Goal: Information Seeking & Learning: Learn about a topic

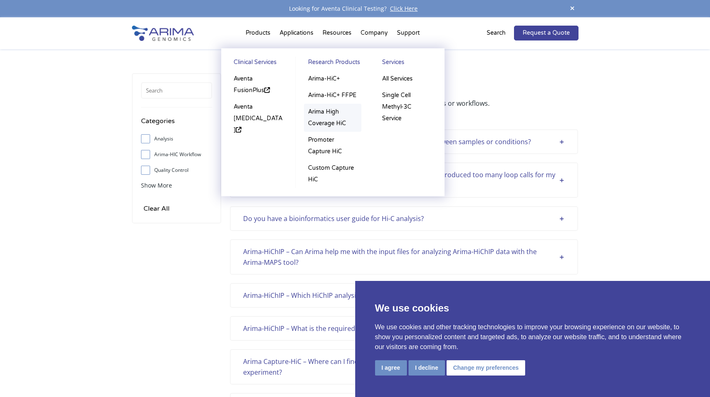
click at [328, 122] on link "Arima High Coverage HiC" at bounding box center [332, 118] width 57 height 28
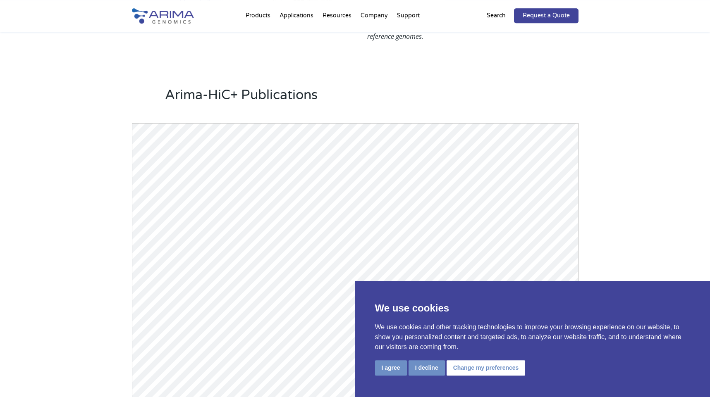
scroll to position [717, 0]
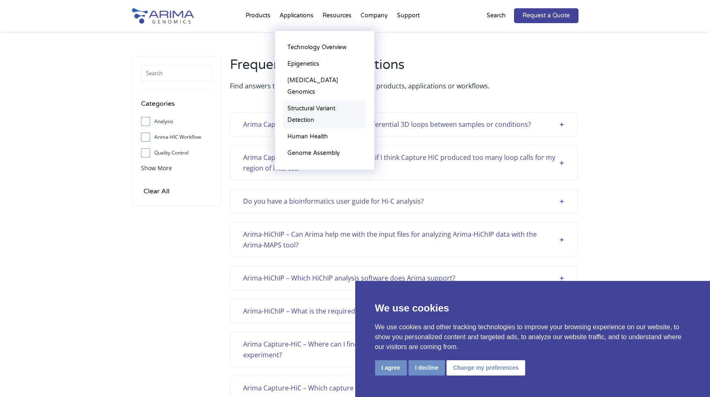
click at [332, 100] on link "Structural Variant Detection" at bounding box center [324, 114] width 83 height 28
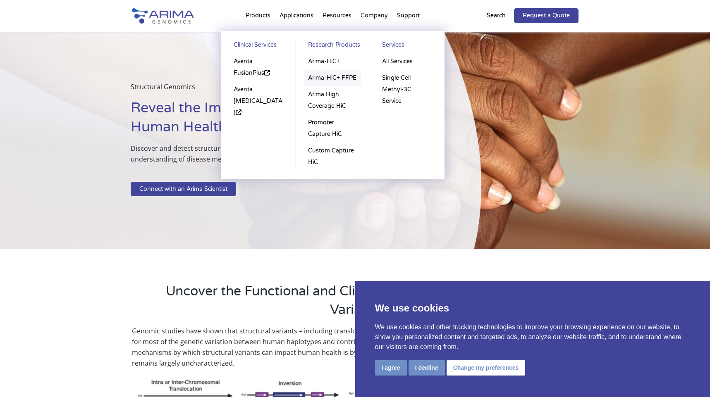
click at [322, 75] on link "Arima-HiC+ FFPE" at bounding box center [332, 78] width 57 height 17
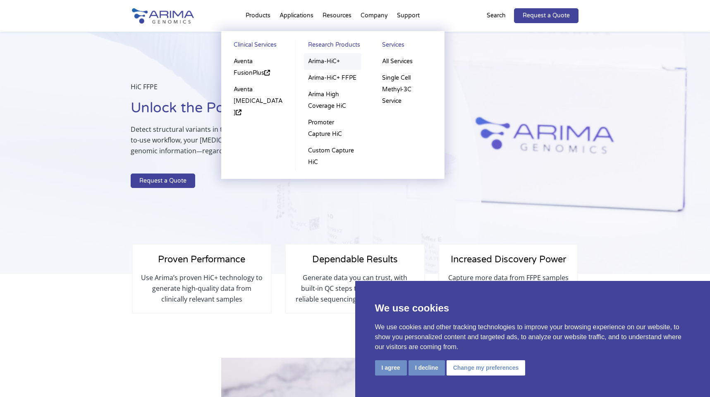
click at [315, 64] on link "Arima-HiC+" at bounding box center [332, 61] width 57 height 17
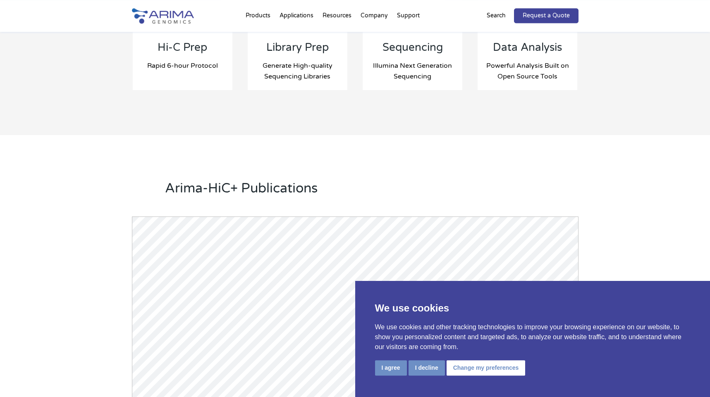
scroll to position [970, 0]
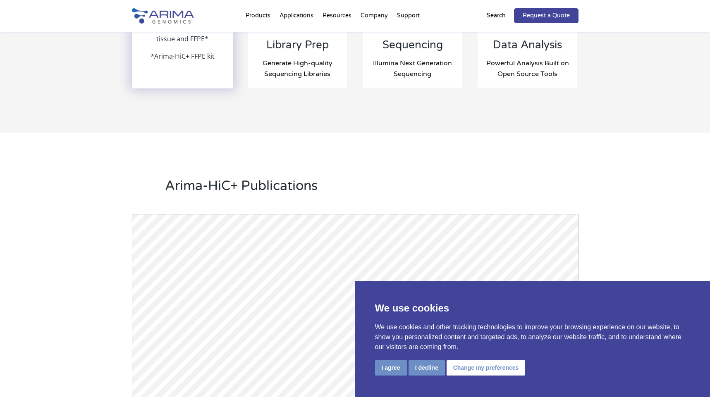
click at [164, 55] on p "*Arima-HiC+ FFPE kit" at bounding box center [183, 56] width 64 height 11
click at [167, 39] on p "Compatible with cell lines, primary cells, fresh/frozen tissue and FFPE*" at bounding box center [183, 31] width 100 height 39
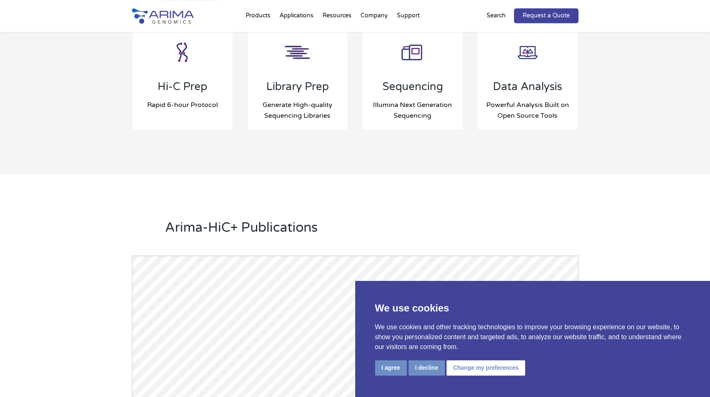
scroll to position [886, 0]
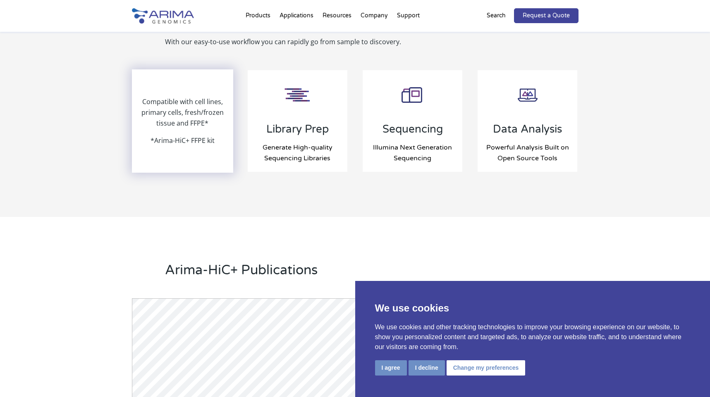
click at [187, 110] on p "Compatible with cell lines, primary cells, fresh/frozen tissue and FFPE*" at bounding box center [183, 115] width 100 height 39
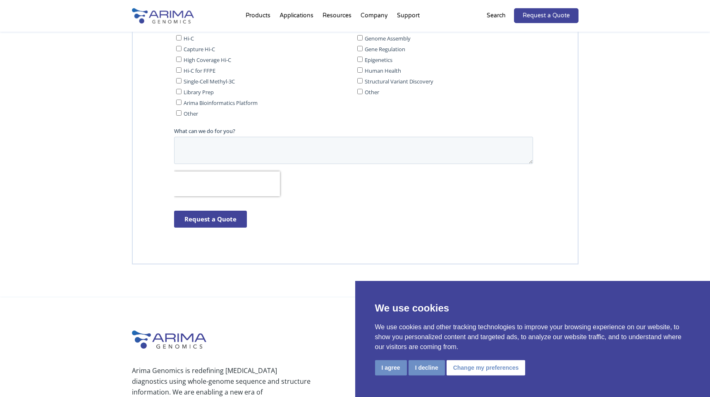
scroll to position [2362, 0]
